Goal: Find specific page/section: Find specific page/section

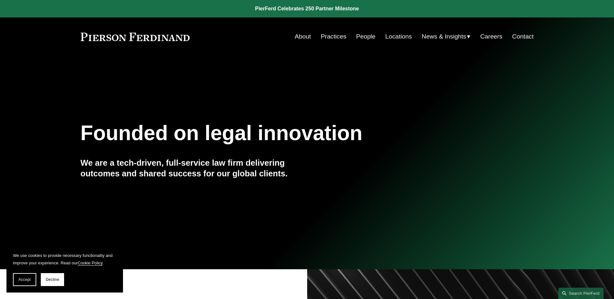
click at [362, 37] on link "People" at bounding box center [365, 36] width 19 height 12
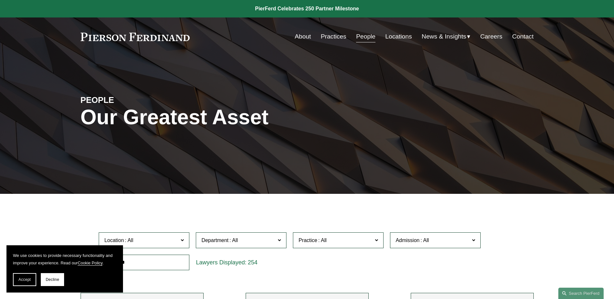
click at [279, 241] on span at bounding box center [279, 239] width 3 height 8
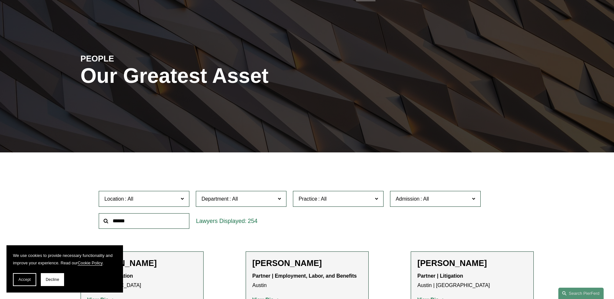
scroll to position [65, 0]
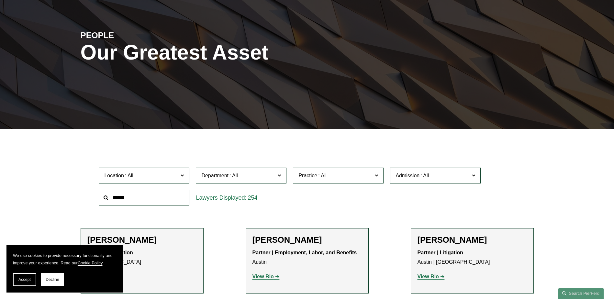
drag, startPoint x: 373, startPoint y: 198, endPoint x: 369, endPoint y: 195, distance: 4.1
click at [373, 198] on div "Location All Atlanta Austin Boston Charlotte Chicago Cincinnati Cleveland Colum…" at bounding box center [306, 186] width 422 height 44
click at [376, 174] on span at bounding box center [376, 175] width 3 height 8
click at [342, 171] on label "Practice" at bounding box center [338, 176] width 91 height 16
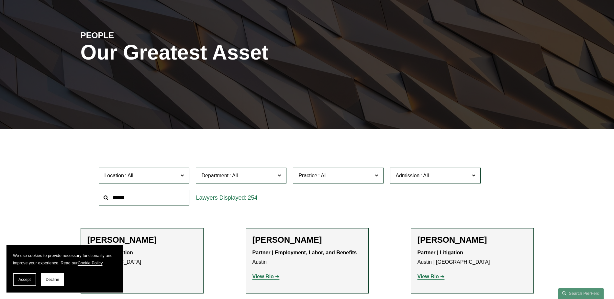
click at [251, 168] on label "Department" at bounding box center [241, 176] width 91 height 16
click at [375, 175] on span at bounding box center [376, 175] width 3 height 8
click at [493, 205] on div "Location All Atlanta Austin Boston Charlotte Chicago Cincinnati Cleveland Colum…" at bounding box center [306, 186] width 422 height 44
click at [374, 175] on label "Practice" at bounding box center [338, 176] width 91 height 16
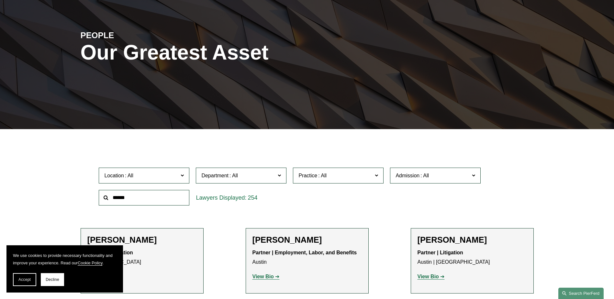
click at [566, 292] on link "Search this site" at bounding box center [580, 293] width 45 height 11
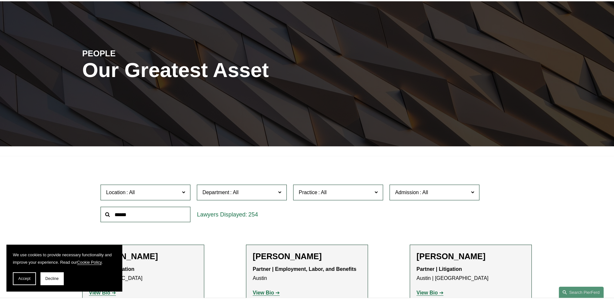
scroll to position [0, 0]
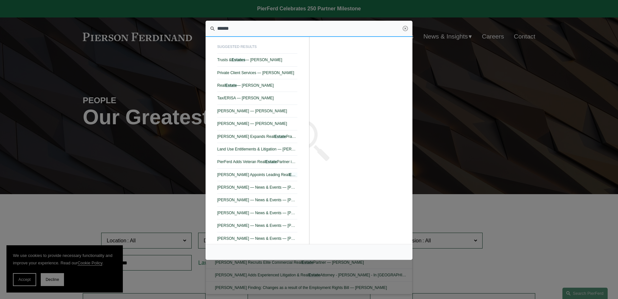
type input "******"
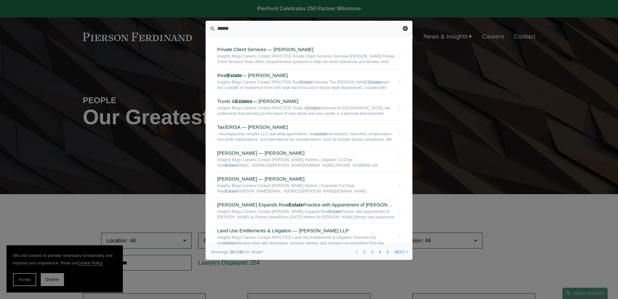
click at [407, 28] on link "Close" at bounding box center [405, 28] width 5 height 5
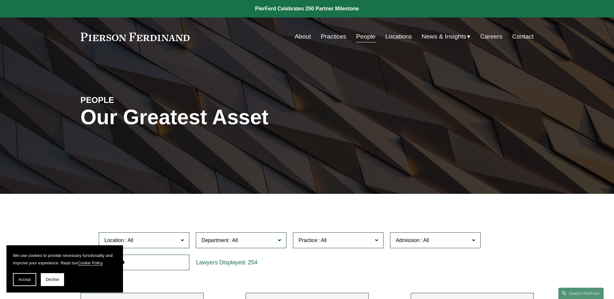
click at [374, 239] on label "Practice" at bounding box center [338, 240] width 91 height 16
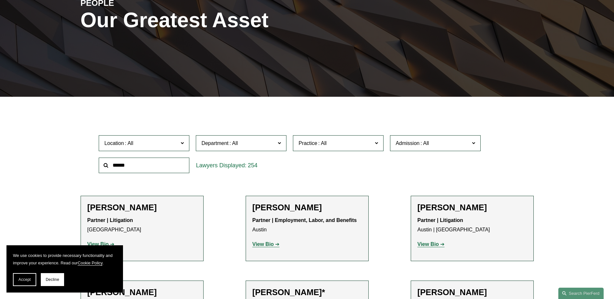
scroll to position [1262, 0]
click at [0, 0] on link "Trusts & Estates" at bounding box center [0, 0] width 0 height 0
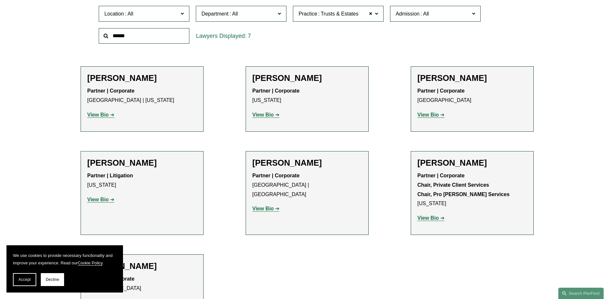
scroll to position [259, 0]
